Goal: Task Accomplishment & Management: Manage account settings

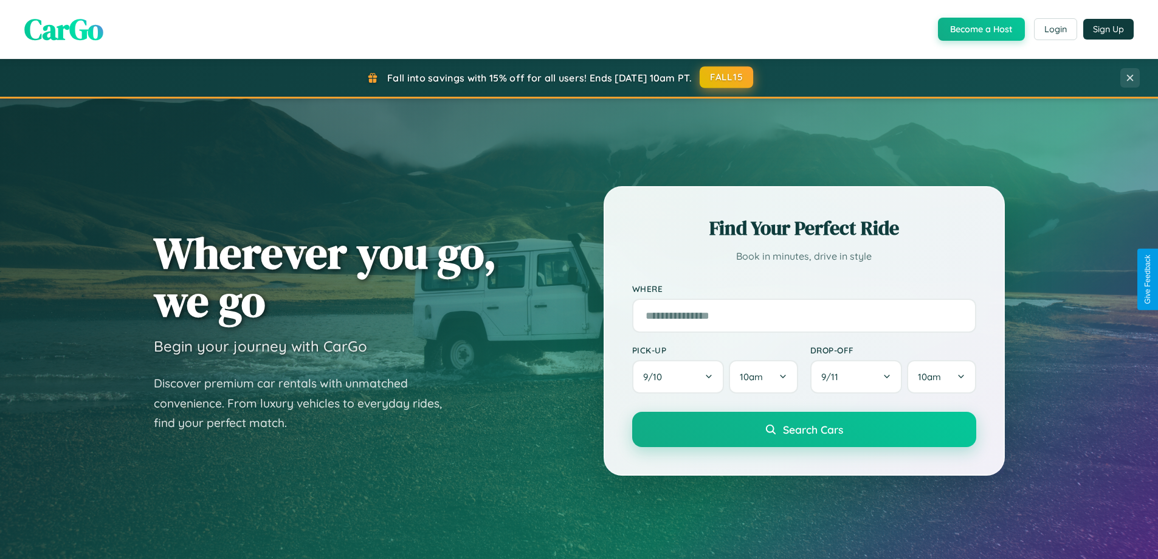
click at [727, 77] on button "FALL15" at bounding box center [726, 77] width 53 height 22
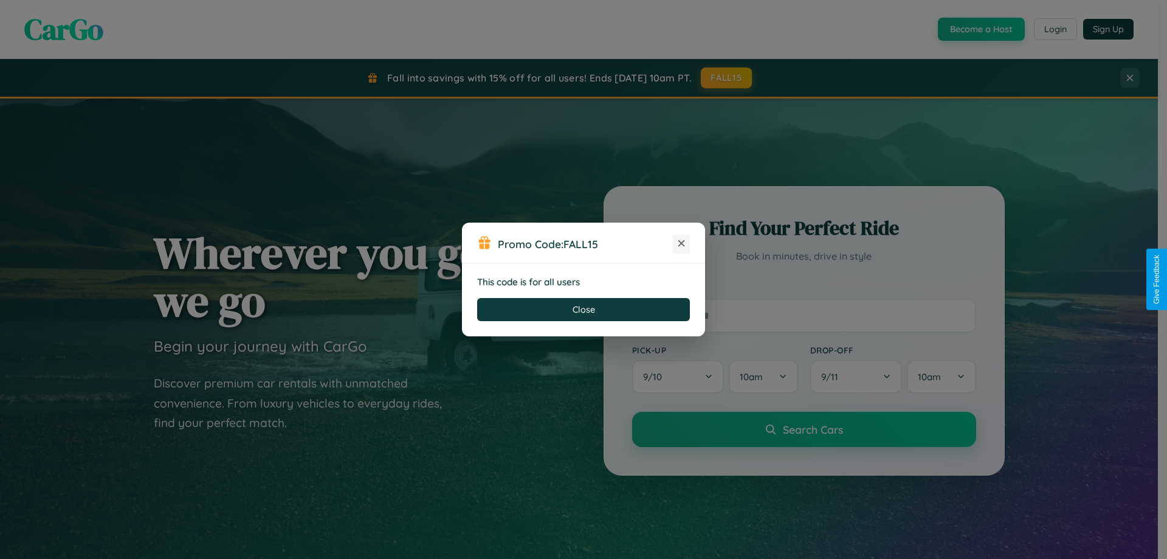
click at [681, 244] on icon at bounding box center [681, 243] width 12 height 12
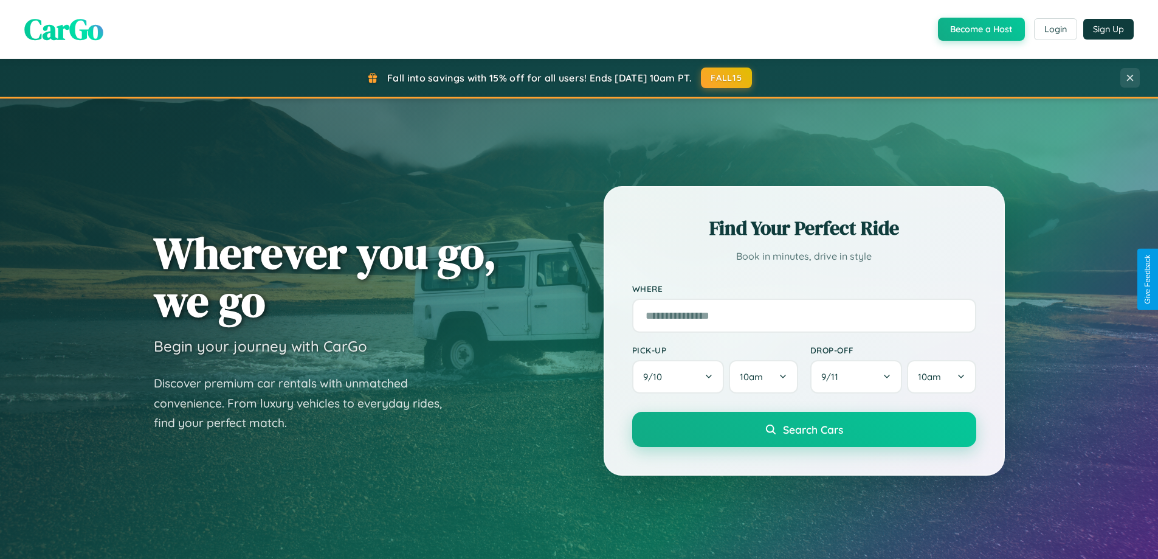
scroll to position [524, 0]
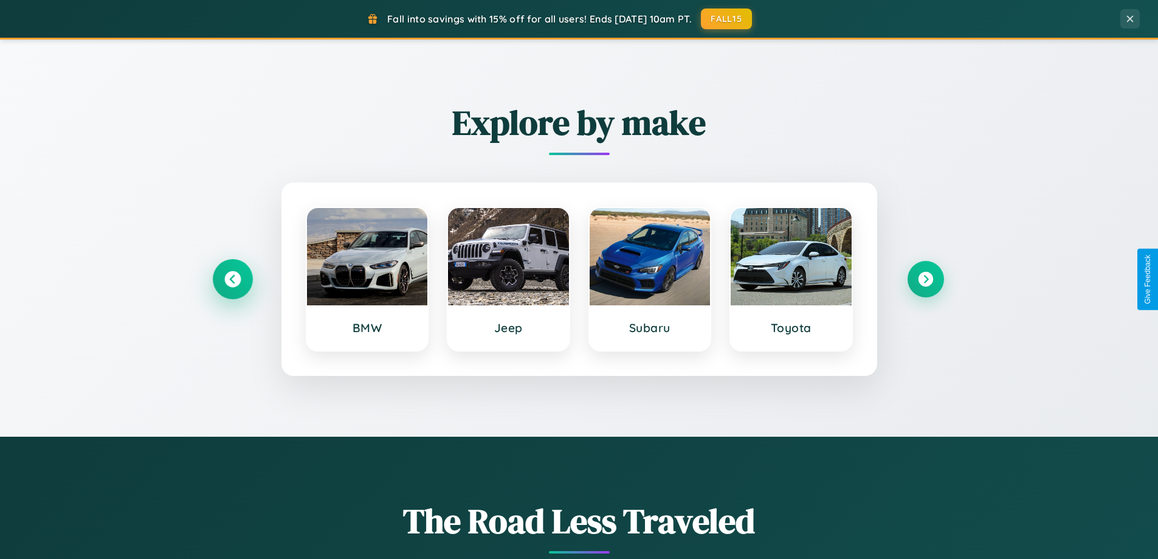
click at [232, 279] on icon at bounding box center [232, 279] width 16 height 16
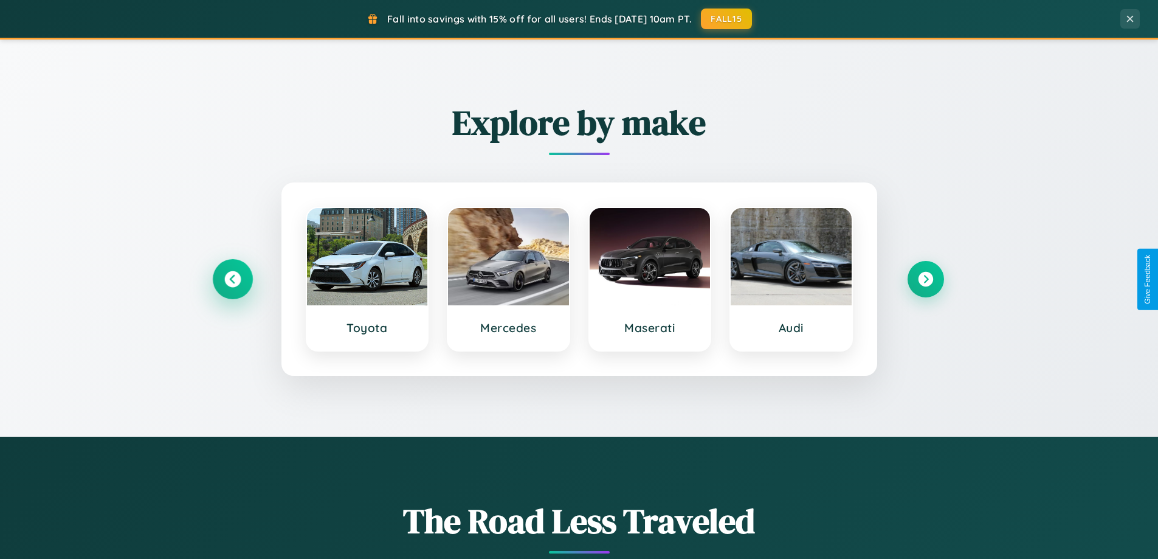
click at [232, 279] on icon at bounding box center [232, 279] width 16 height 16
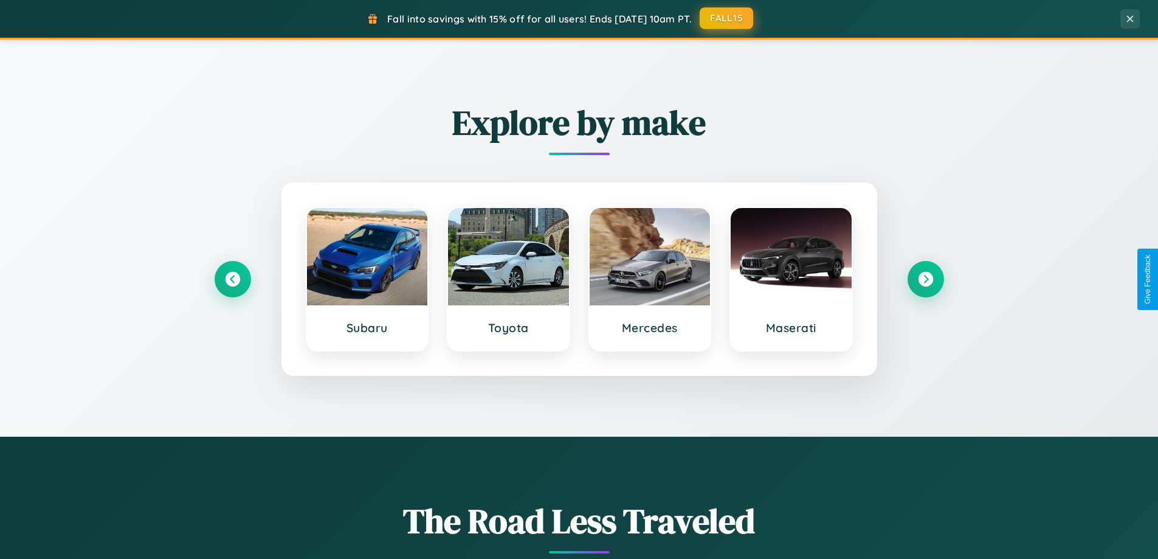
click at [727, 18] on button "FALL15" at bounding box center [726, 18] width 53 height 22
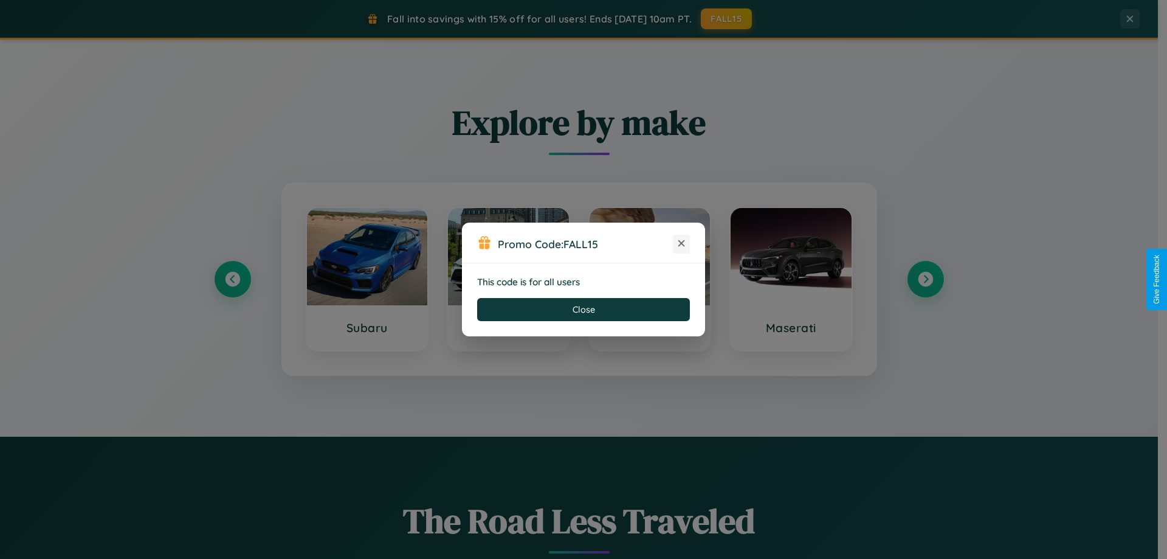
click at [681, 244] on icon at bounding box center [681, 243] width 12 height 12
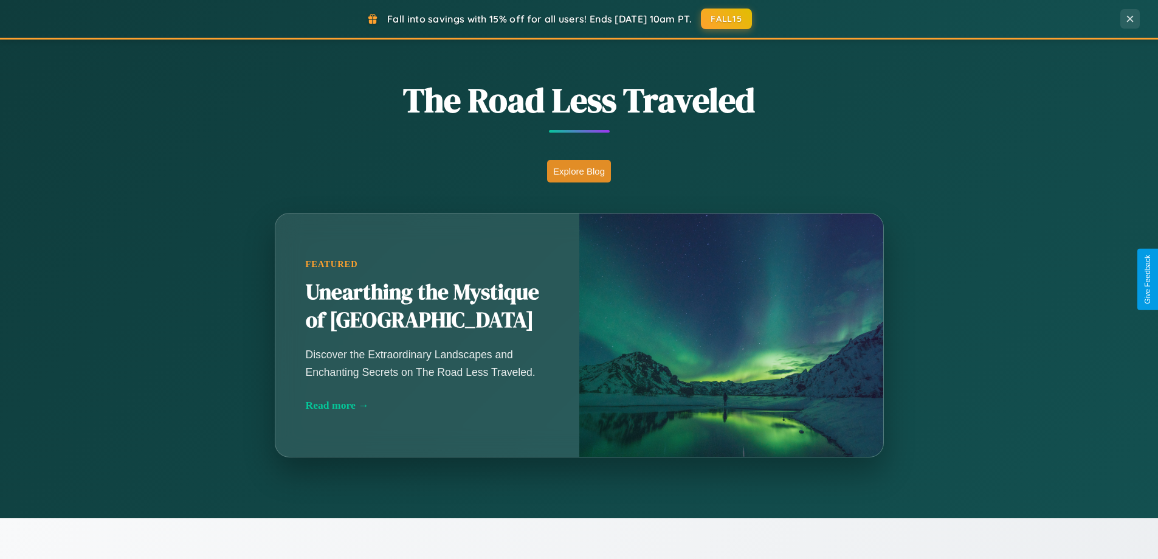
scroll to position [2339, 0]
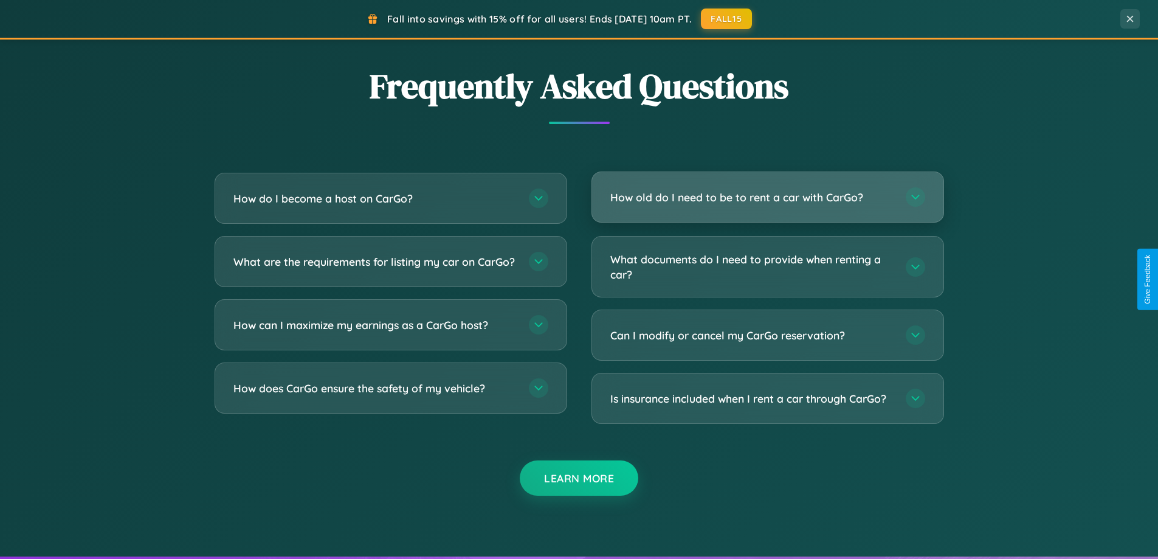
click at [767, 197] on h3 "How old do I need to be to rent a car with CarGo?" at bounding box center [751, 197] width 283 height 15
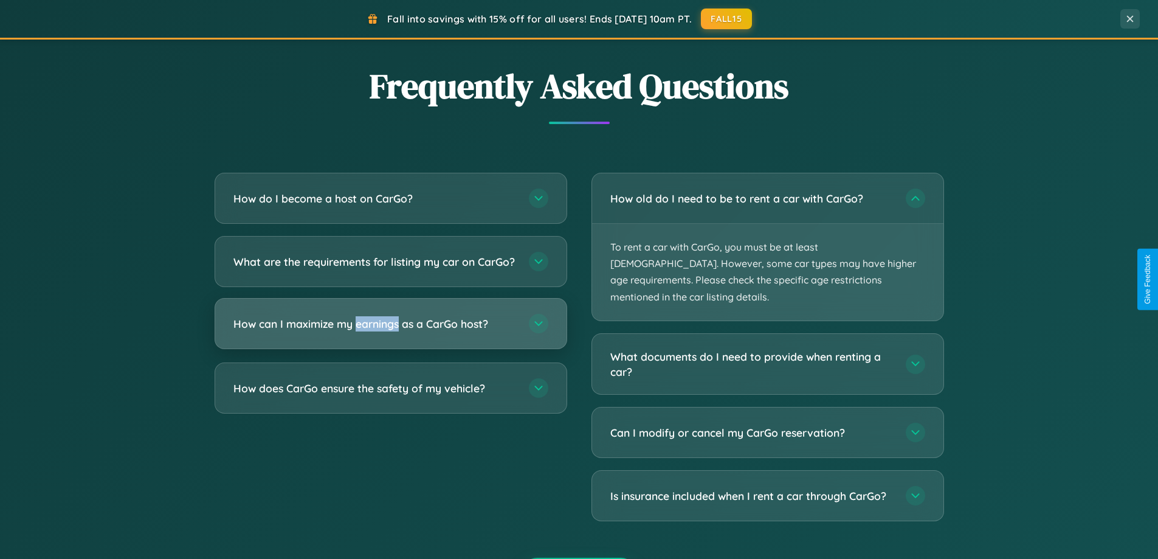
click at [390, 331] on h3 "How can I maximize my earnings as a CarGo host?" at bounding box center [374, 323] width 283 height 15
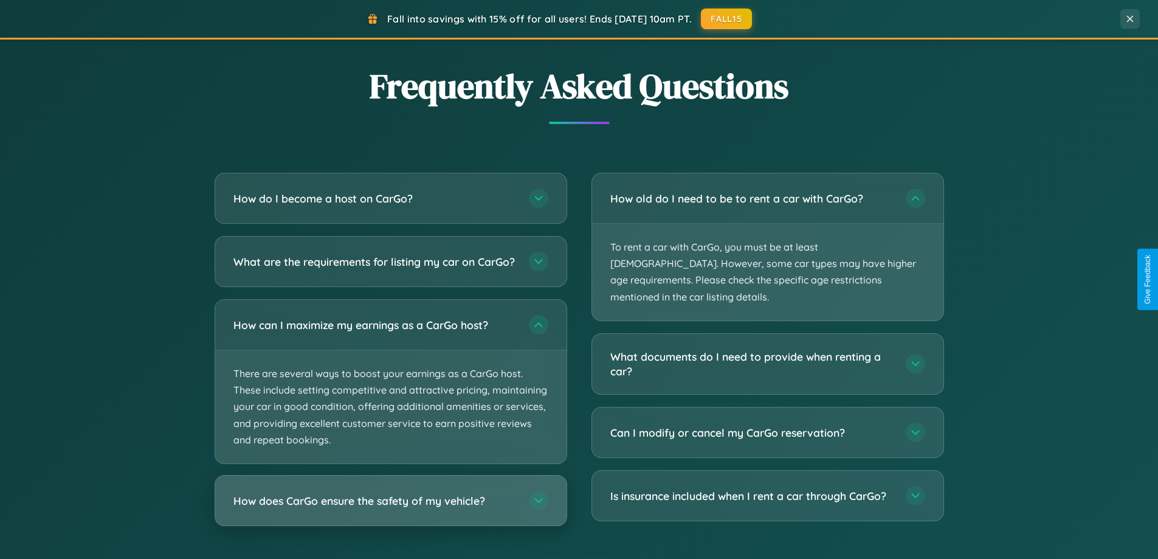
click at [390, 508] on h3 "How does CarGo ensure the safety of my vehicle?" at bounding box center [374, 500] width 283 height 15
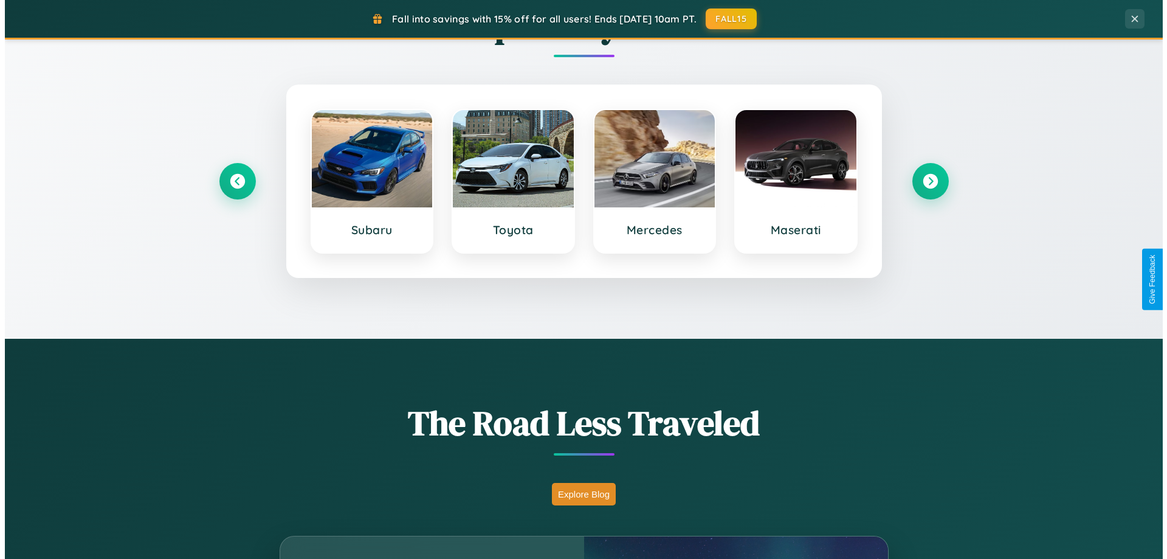
scroll to position [0, 0]
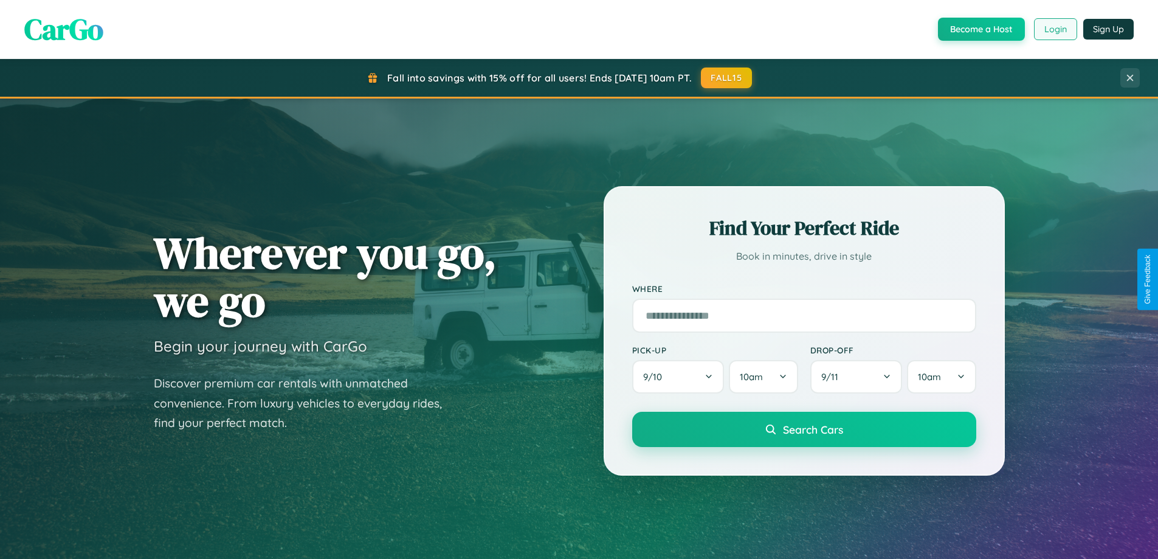
click at [1054, 29] on button "Login" at bounding box center [1055, 29] width 43 height 22
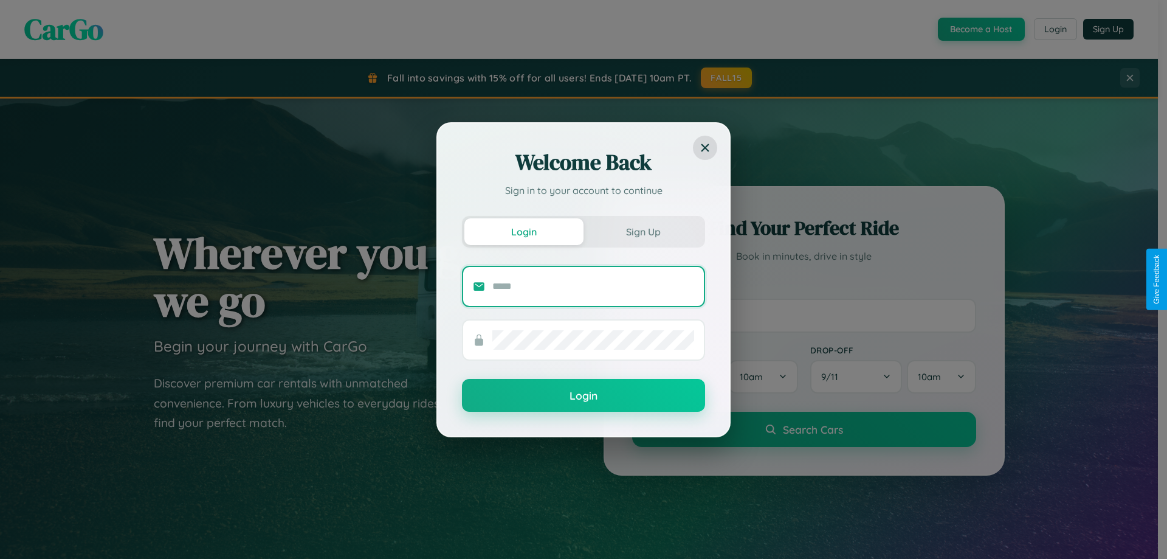
click at [593, 286] on input "text" at bounding box center [593, 286] width 202 height 19
type input "**********"
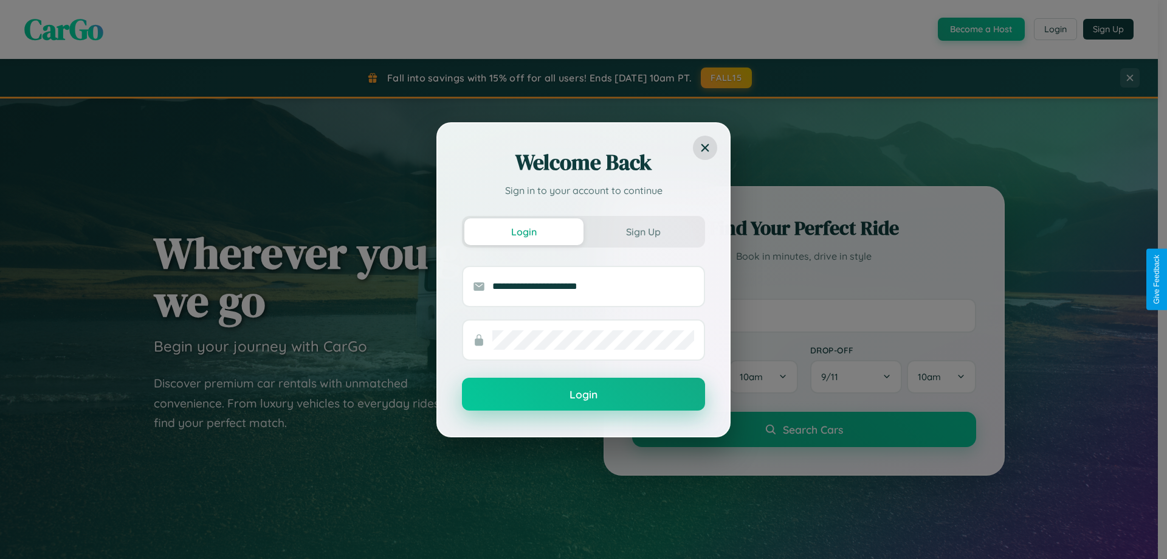
click at [583, 394] on button "Login" at bounding box center [583, 393] width 243 height 33
